Goal: Task Accomplishment & Management: Complete application form

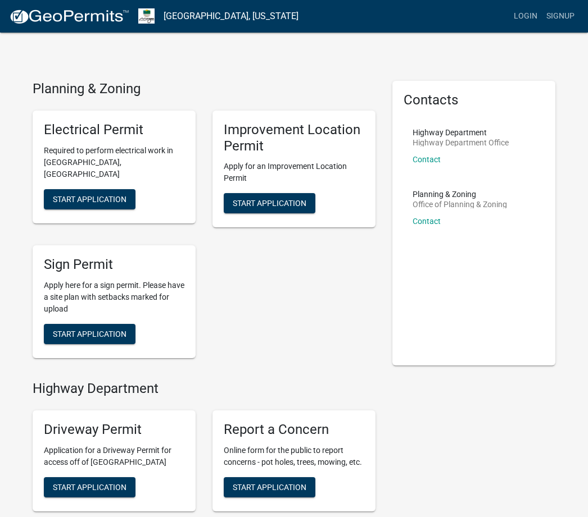
click at [290, 136] on h5 "Improvement Location Permit" at bounding box center [294, 138] width 140 height 33
click at [261, 141] on h5 "Improvement Location Permit" at bounding box center [294, 138] width 140 height 33
click at [280, 209] on button "Start Application" at bounding box center [270, 203] width 92 height 20
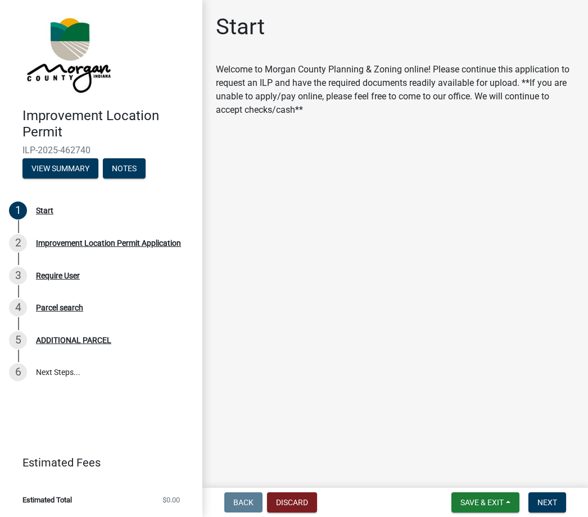
click at [559, 500] on button "Next" at bounding box center [547, 503] width 38 height 20
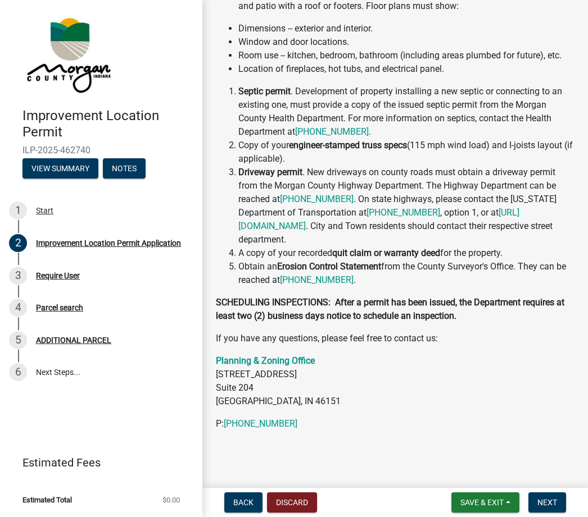
scroll to position [324, 0]
click at [62, 166] on button "View Summary" at bounding box center [60, 168] width 76 height 20
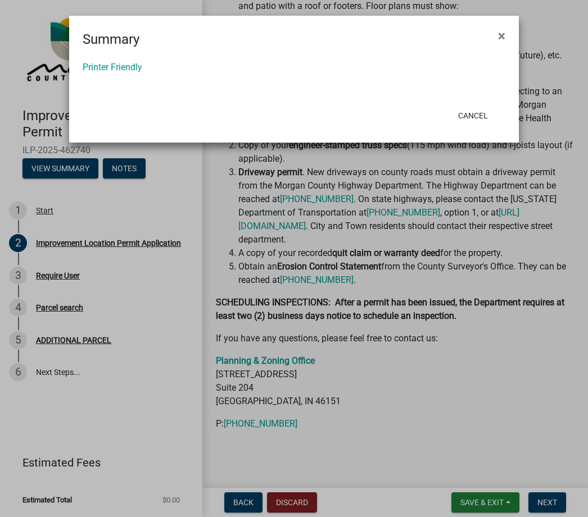
click at [501, 44] on button "×" at bounding box center [501, 35] width 25 height 31
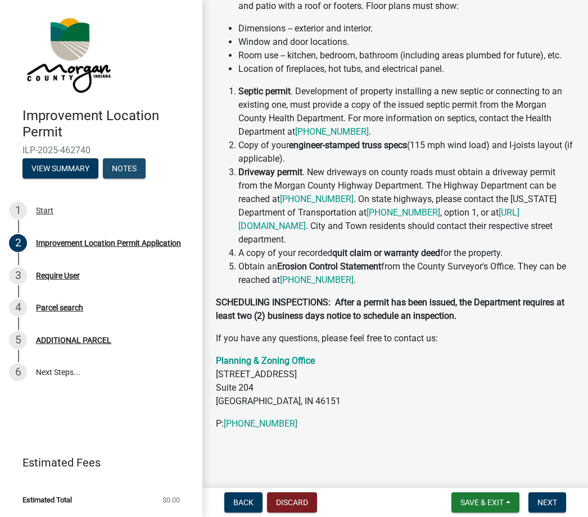
click at [128, 167] on button "Notes" at bounding box center [124, 168] width 43 height 20
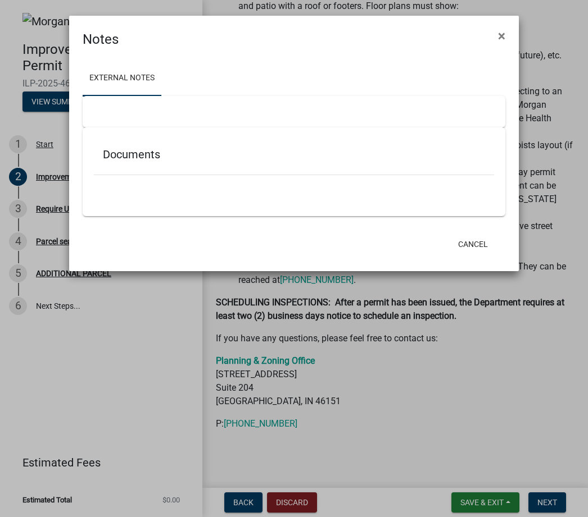
click at [64, 378] on ngb-modal-window "Notes × External Notes Documents Cancel" at bounding box center [294, 258] width 588 height 517
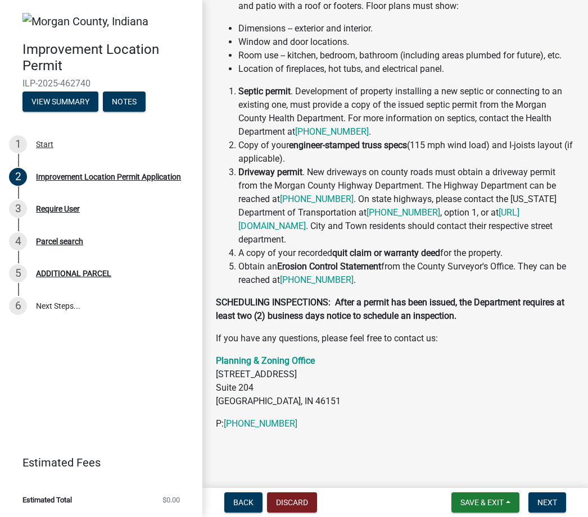
click at [65, 375] on div "Improvement Location Permit ILP-2025-462740 View Summary Notes 1 Start 2 Improv…" at bounding box center [101, 258] width 202 height 517
click at [66, 307] on link "6 Next Steps..." at bounding box center [101, 306] width 202 height 33
click at [99, 272] on div "ADDITIONAL PARCEL" at bounding box center [73, 274] width 75 height 8
click at [67, 84] on span "ILP-2025-462740" at bounding box center [100, 83] width 157 height 11
click at [69, 86] on span "ILP-2025-462740" at bounding box center [100, 83] width 157 height 11
